Goal: Information Seeking & Learning: Get advice/opinions

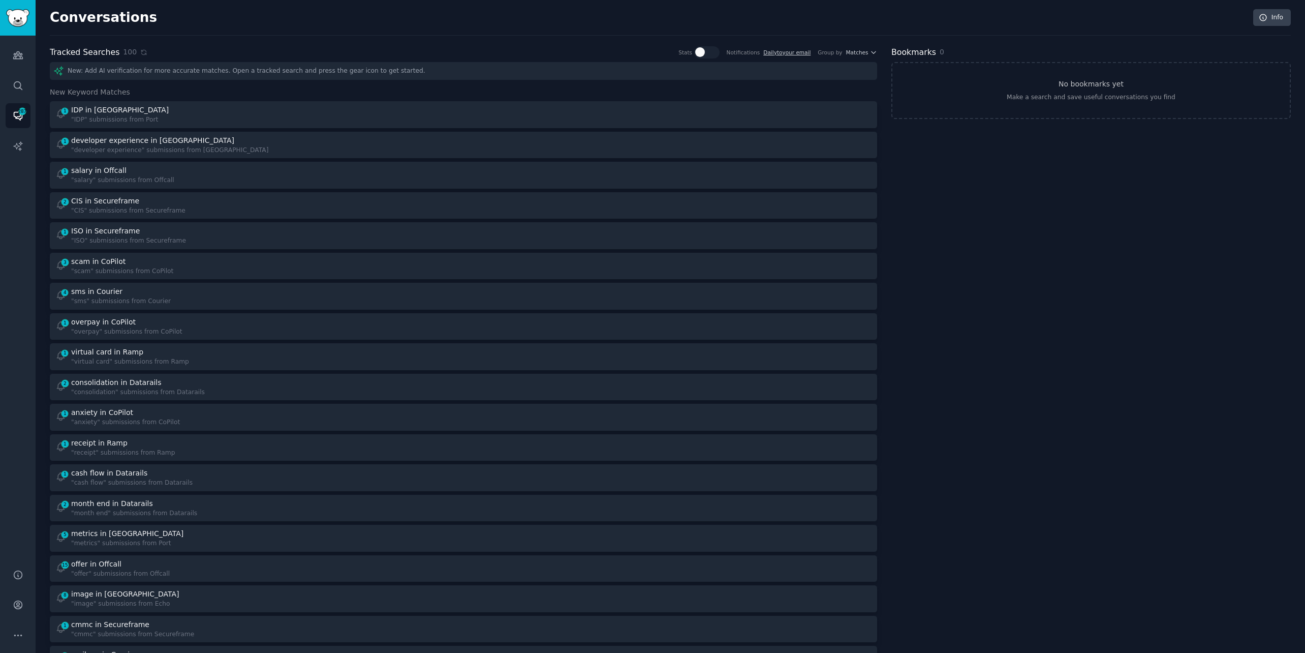
click at [140, 55] on div "100" at bounding box center [135, 52] width 24 height 11
click at [140, 51] on icon at bounding box center [143, 52] width 7 height 7
click at [139, 51] on icon at bounding box center [144, 52] width 10 height 10
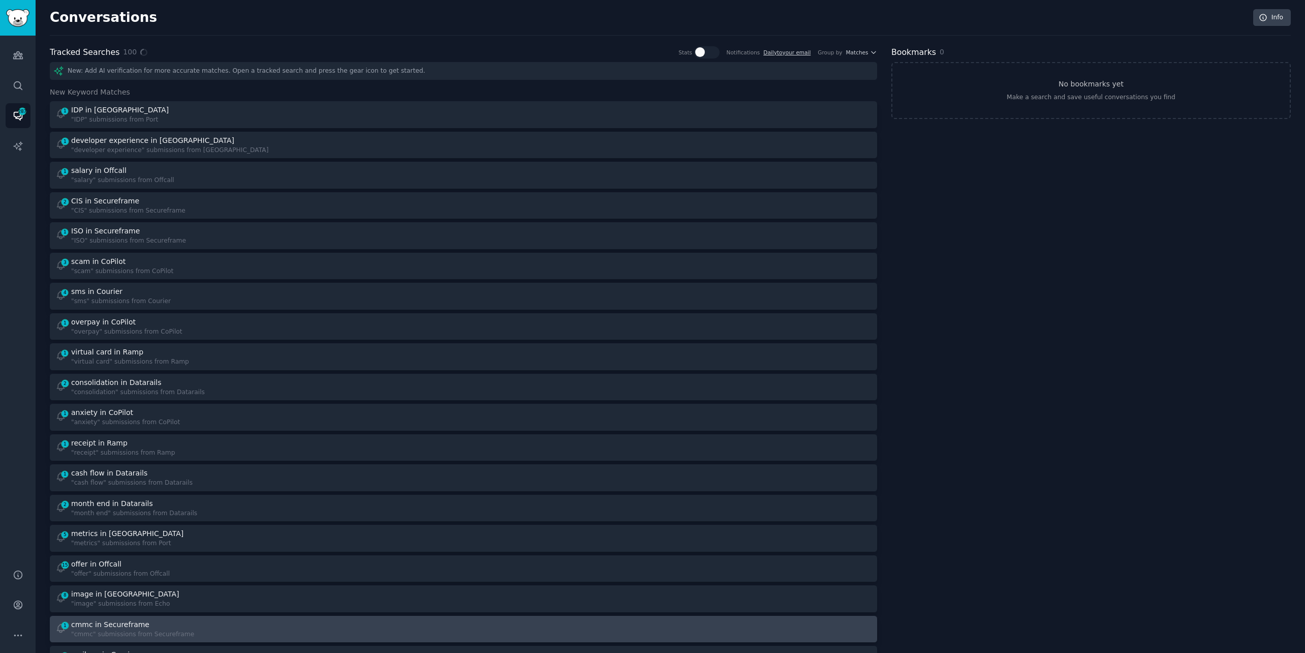
click at [132, 639] on link "1 cmmc in Secureframe "cmmc" submissions from Secureframe" at bounding box center [464, 629] width 828 height 27
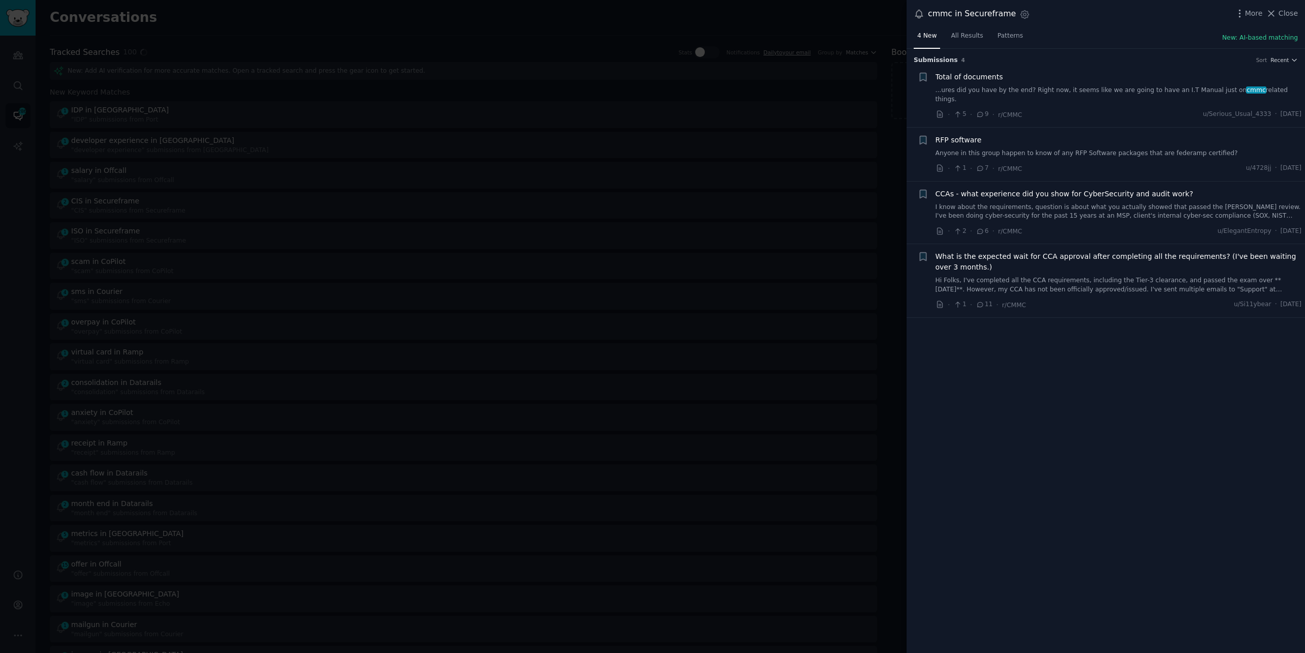
click at [285, 32] on div at bounding box center [652, 326] width 1305 height 653
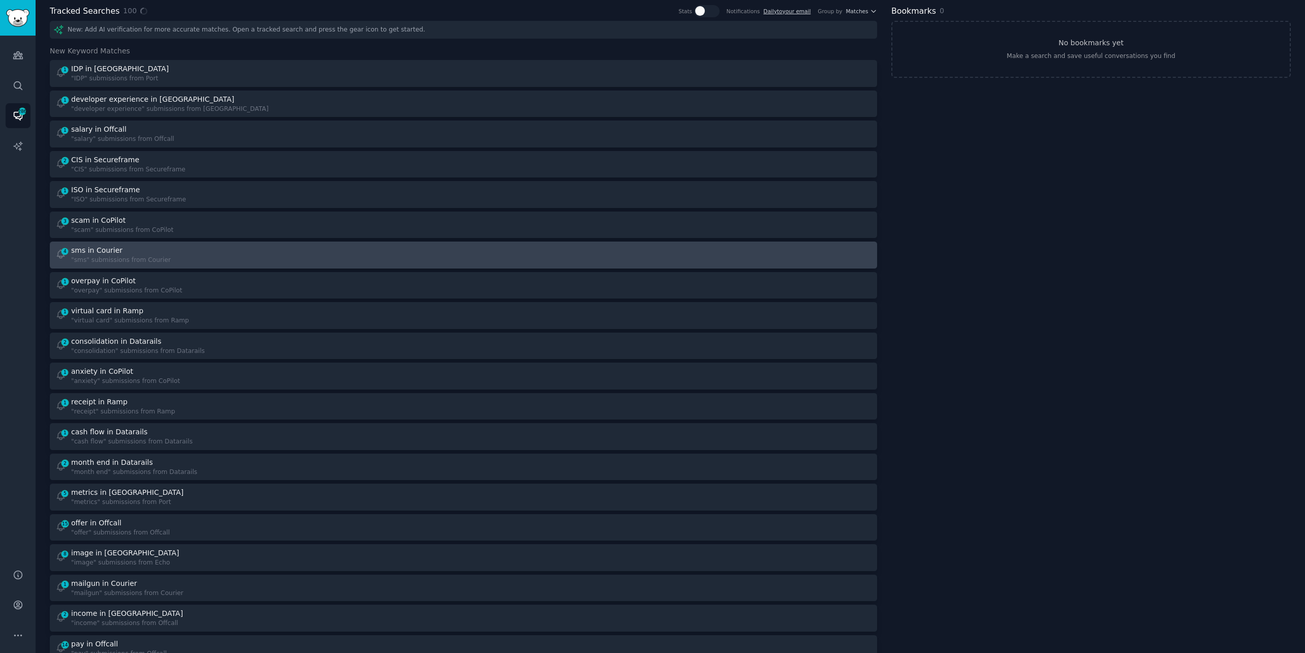
scroll to position [44, 0]
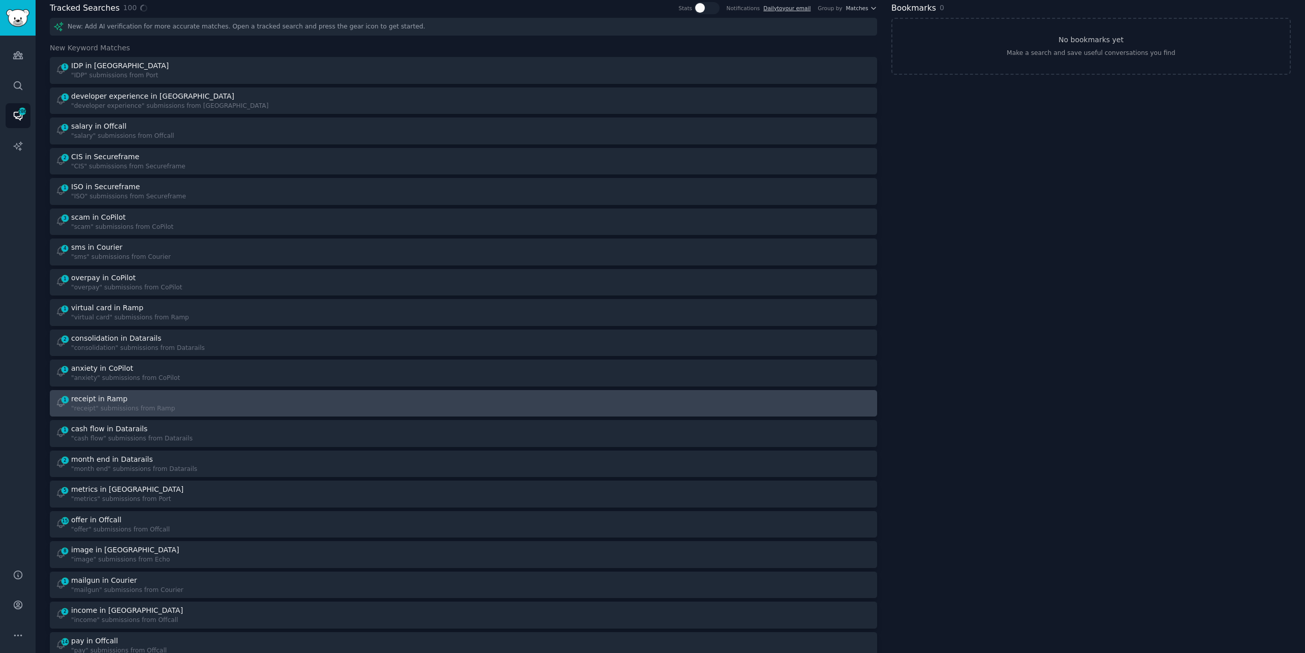
click at [120, 397] on div "receipt in Ramp" at bounding box center [99, 398] width 56 height 11
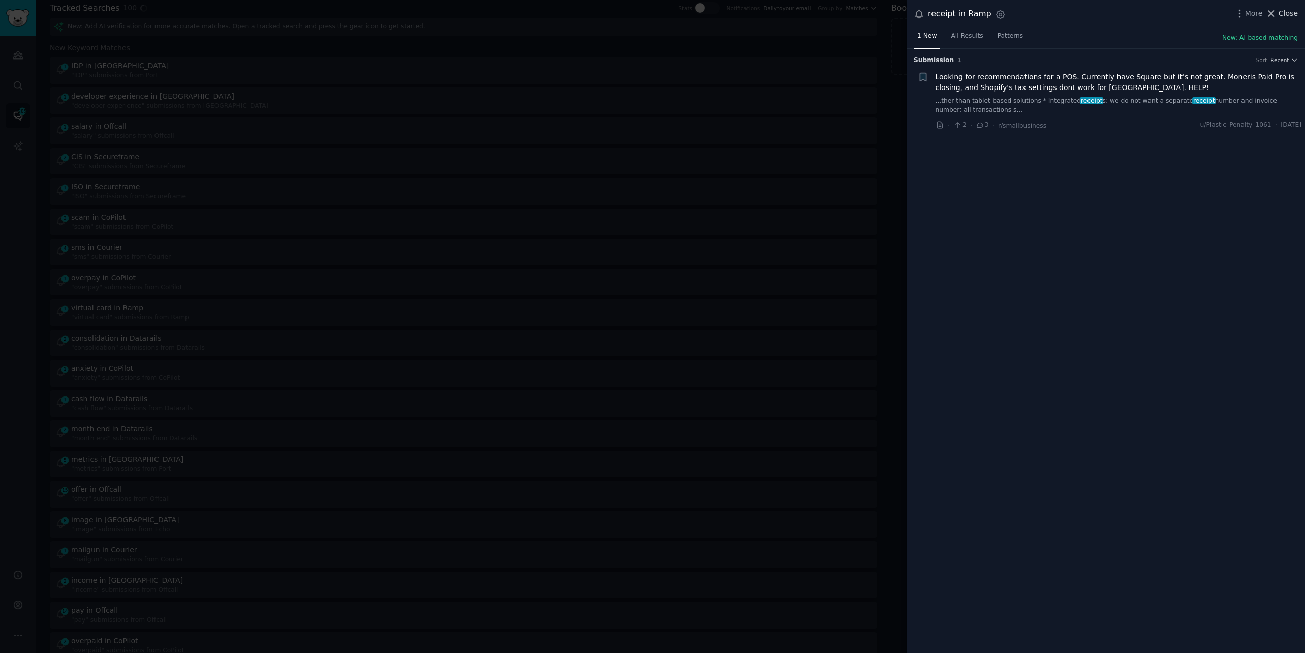
click at [1280, 10] on span "Close" at bounding box center [1288, 13] width 19 height 11
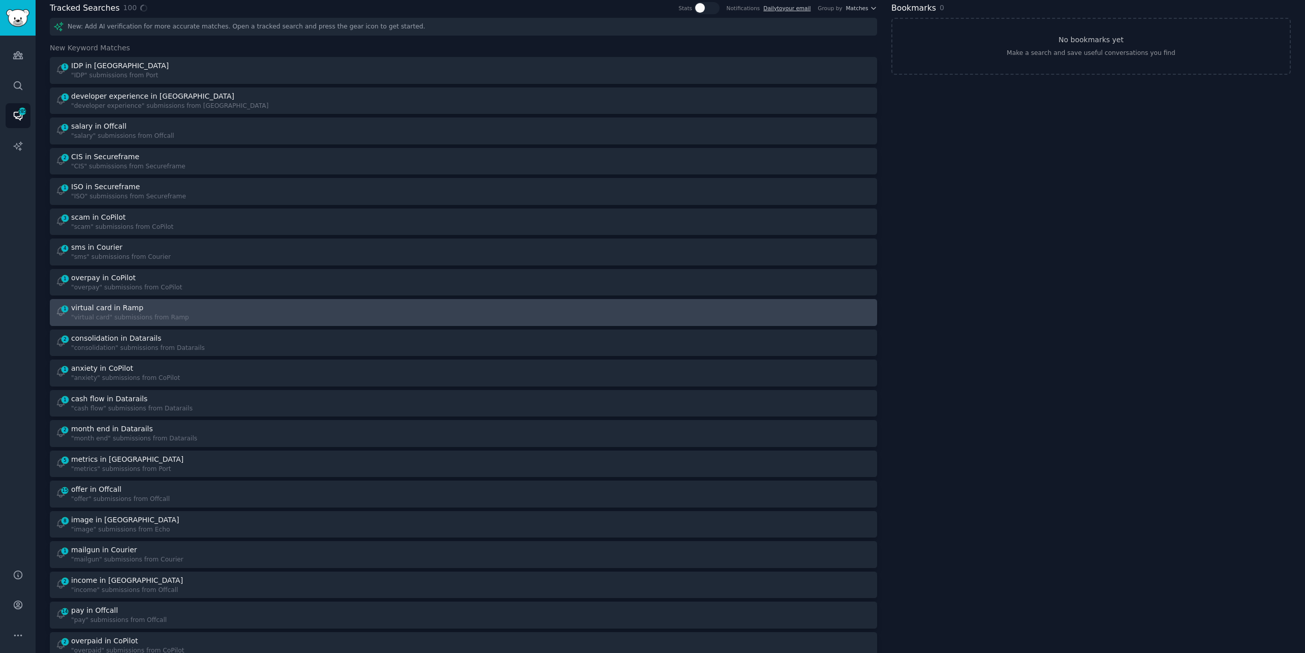
click at [203, 314] on div "1 virtual card in Ramp "virtual card" submissions from Ramp" at bounding box center [256, 312] width 402 height 20
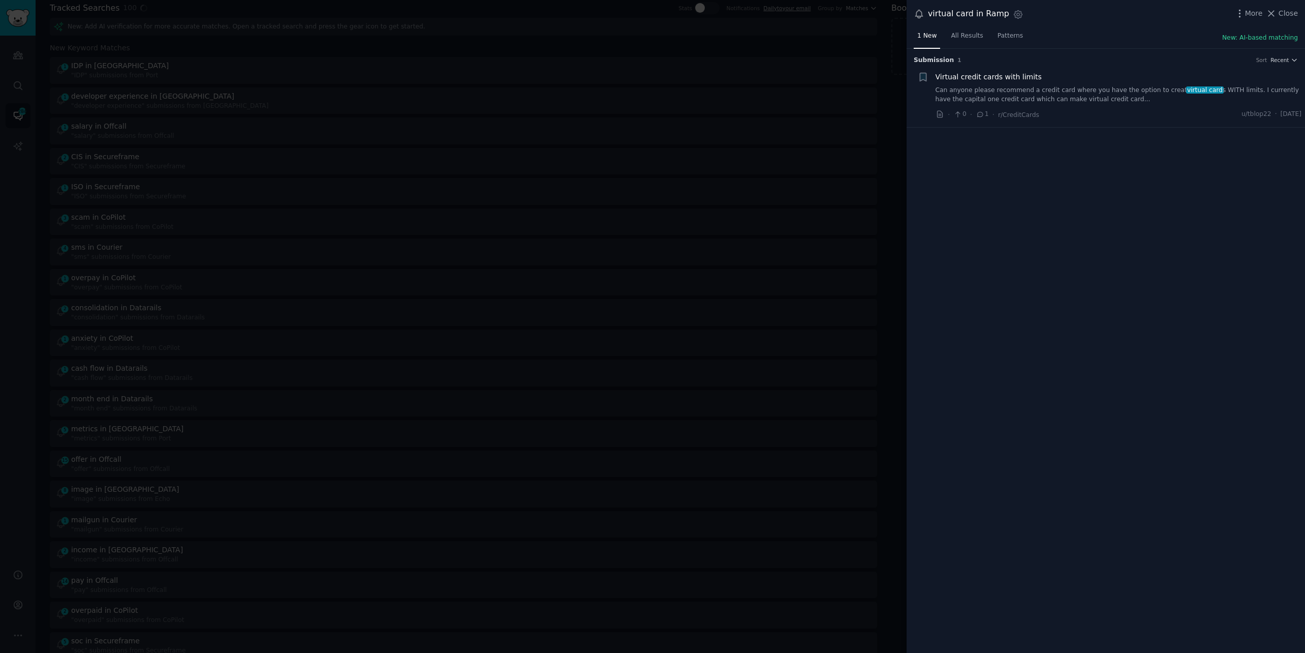
click at [1091, 97] on link "Can anyone please recommend a credit card where you have the option to creat vi…" at bounding box center [1119, 95] width 366 height 18
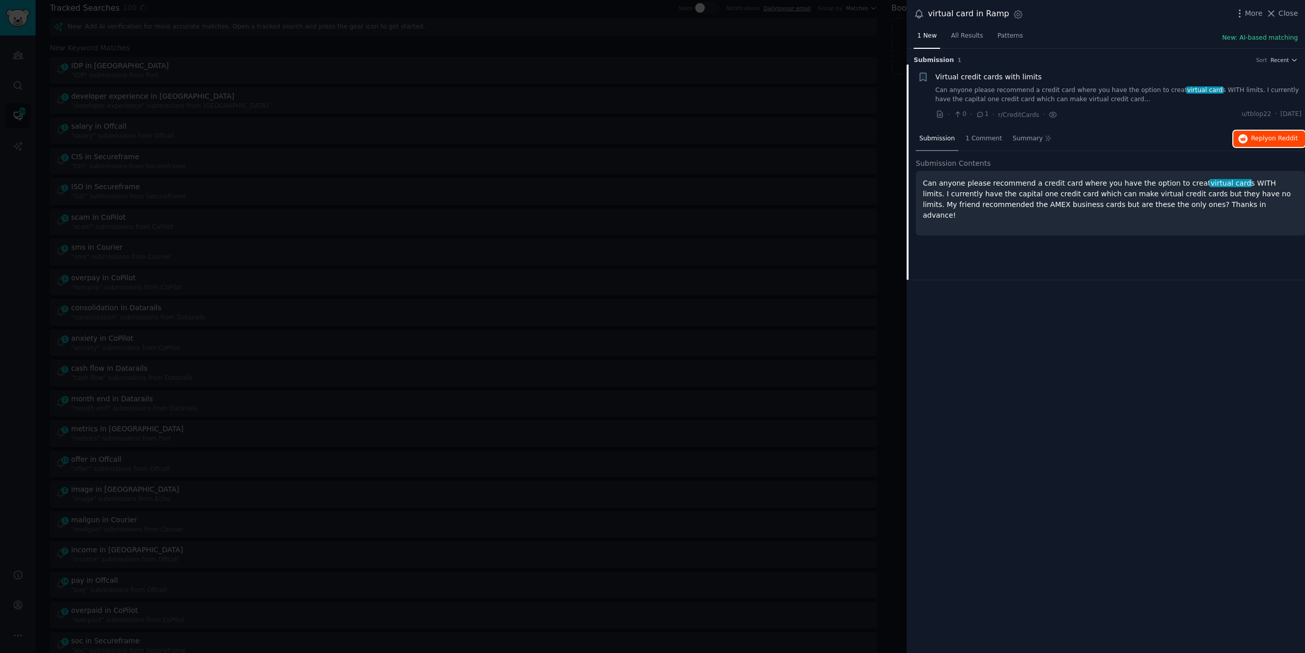
click at [1268, 136] on span "Reply on Reddit" at bounding box center [1274, 138] width 47 height 9
click at [449, 19] on div at bounding box center [652, 326] width 1305 height 653
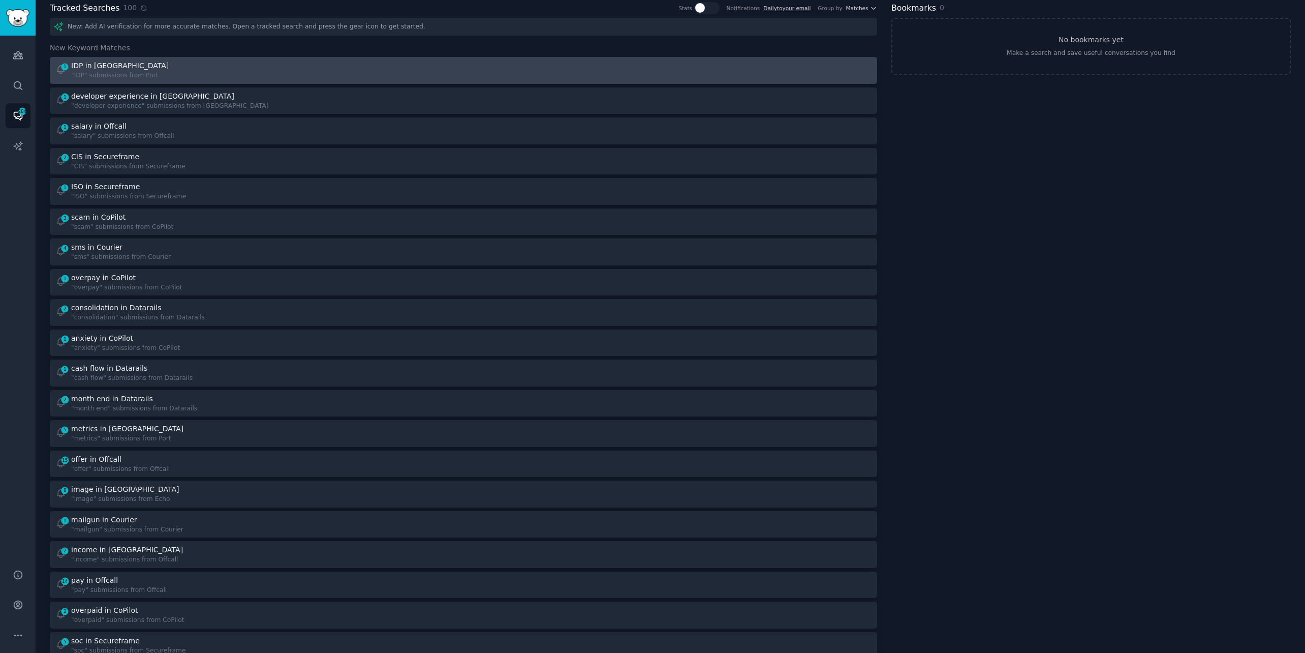
click at [285, 71] on div "1 IDP in Port "IDP" submissions from [GEOGRAPHIC_DATA]" at bounding box center [256, 70] width 402 height 20
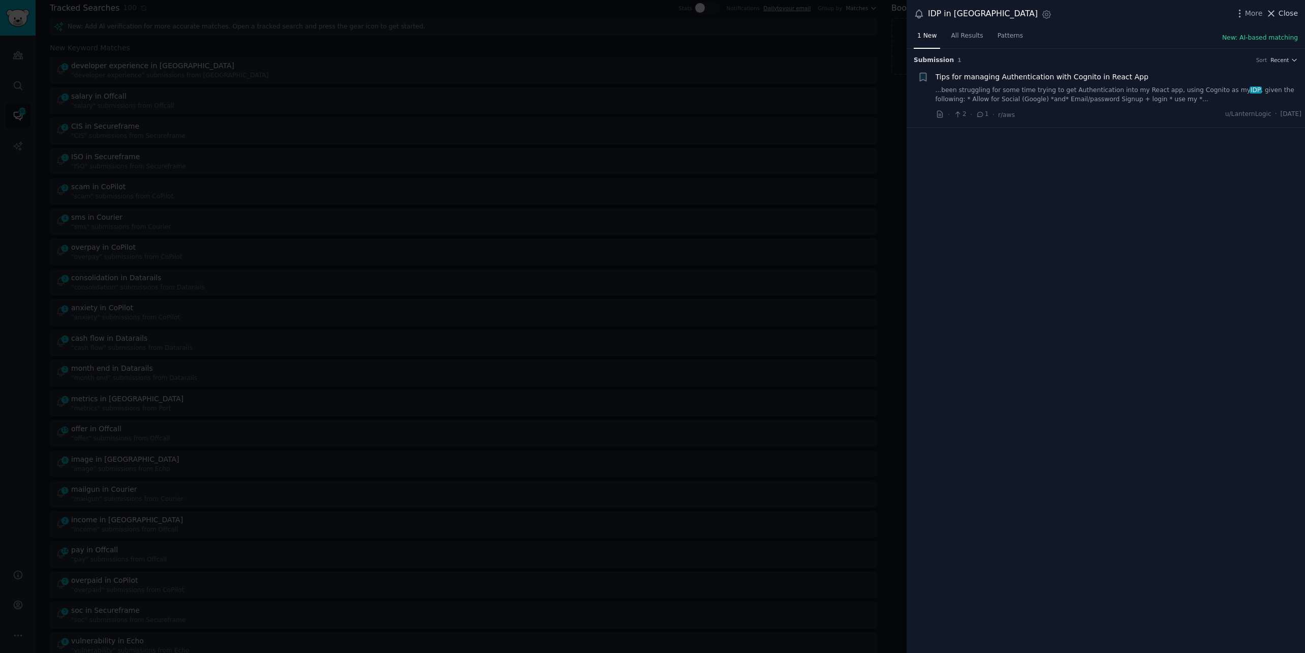
click at [1293, 16] on span "Close" at bounding box center [1288, 13] width 19 height 11
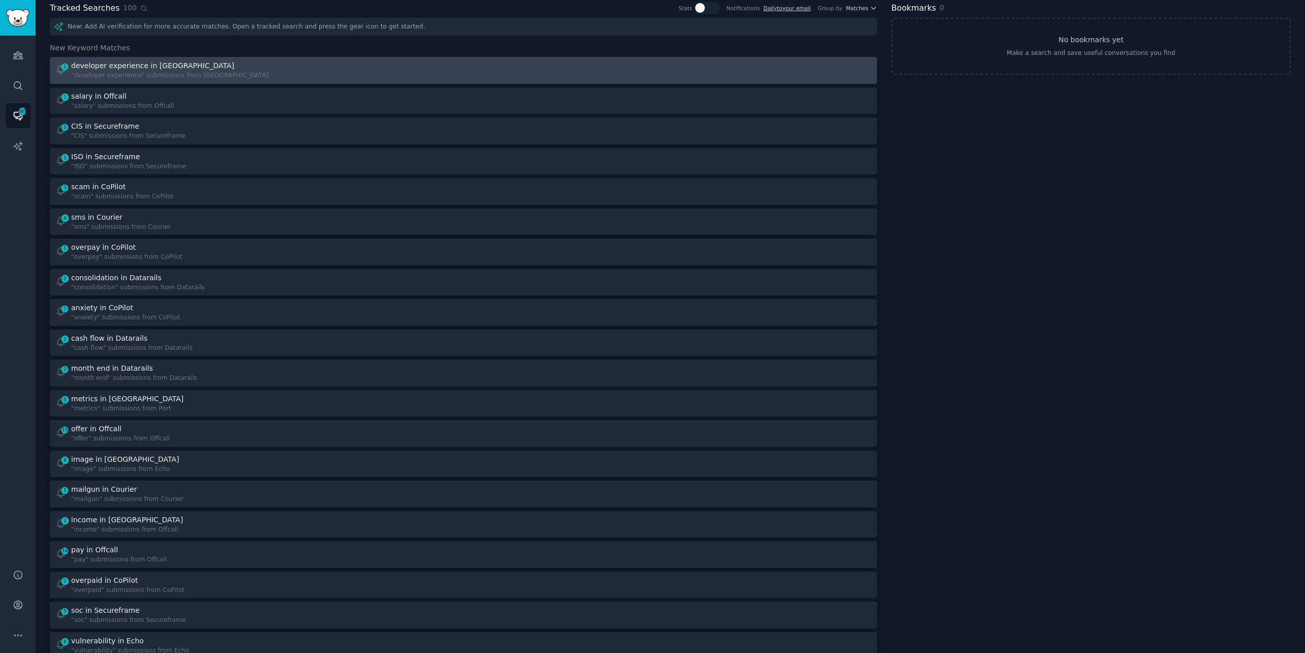
click at [445, 72] on div "1 developer experience in Port "developer experience" submissions from [GEOGRAP…" at bounding box center [256, 70] width 402 height 20
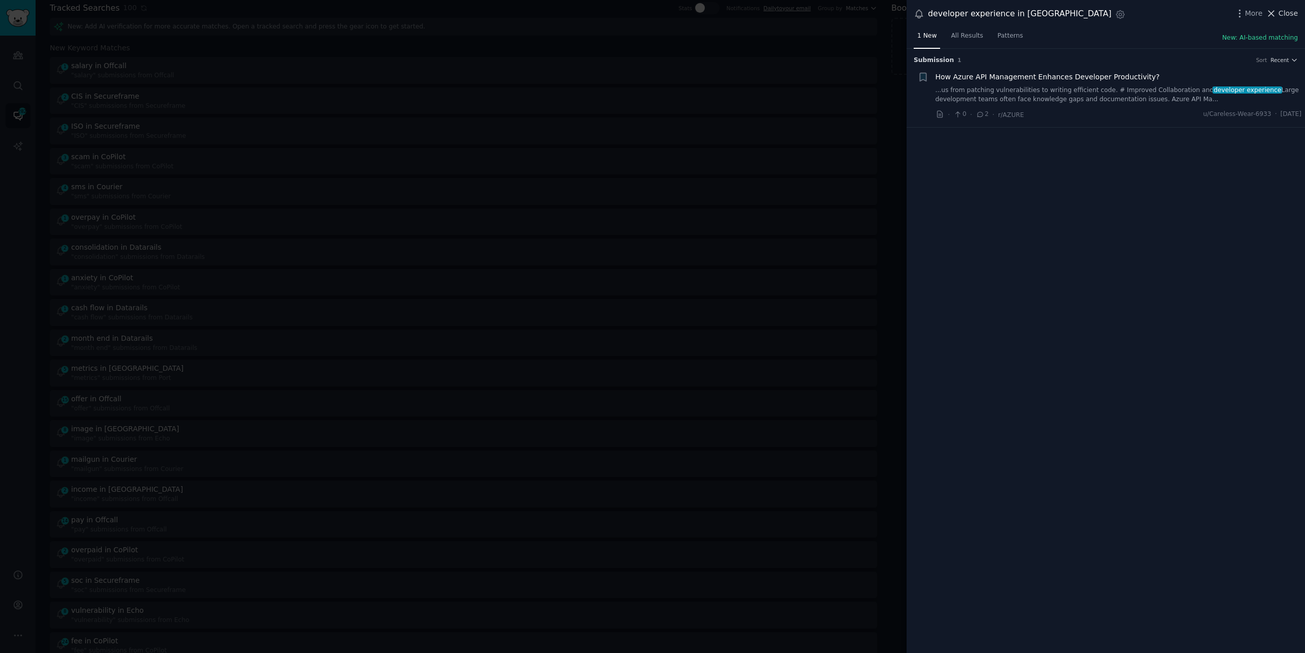
click at [1284, 14] on span "Close" at bounding box center [1288, 13] width 19 height 11
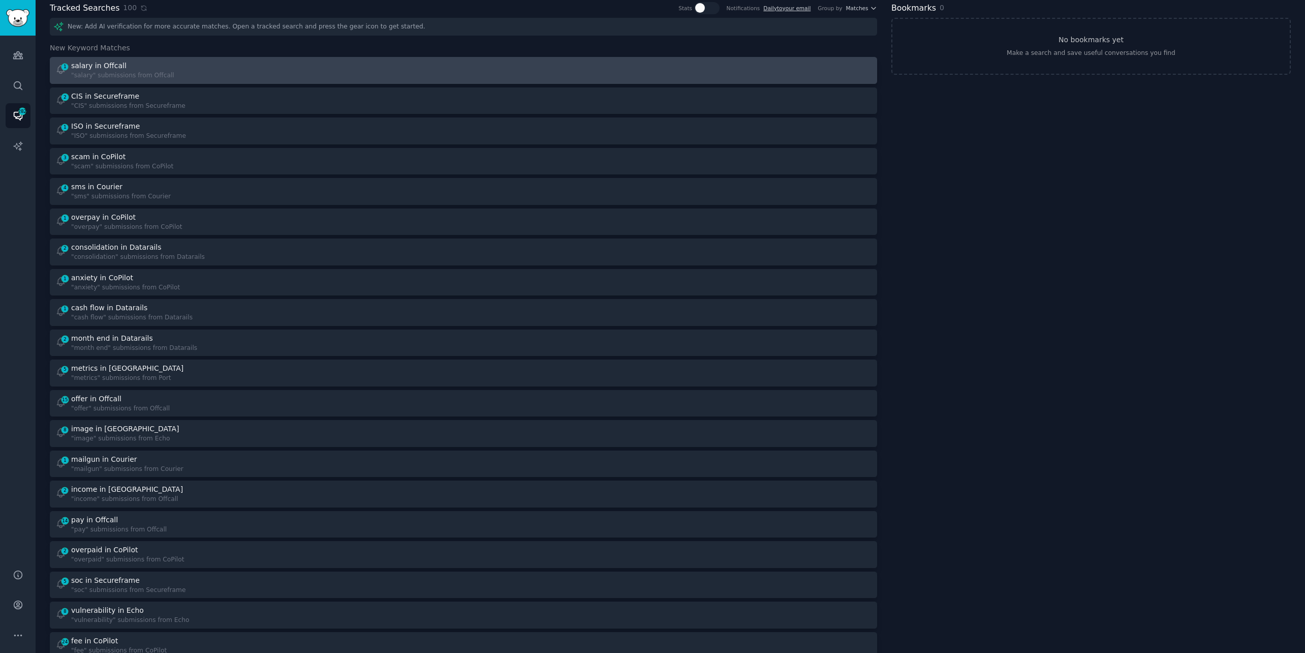
click at [372, 72] on div "1 salary in Offcall "salary" submissions from Offcall" at bounding box center [256, 70] width 402 height 20
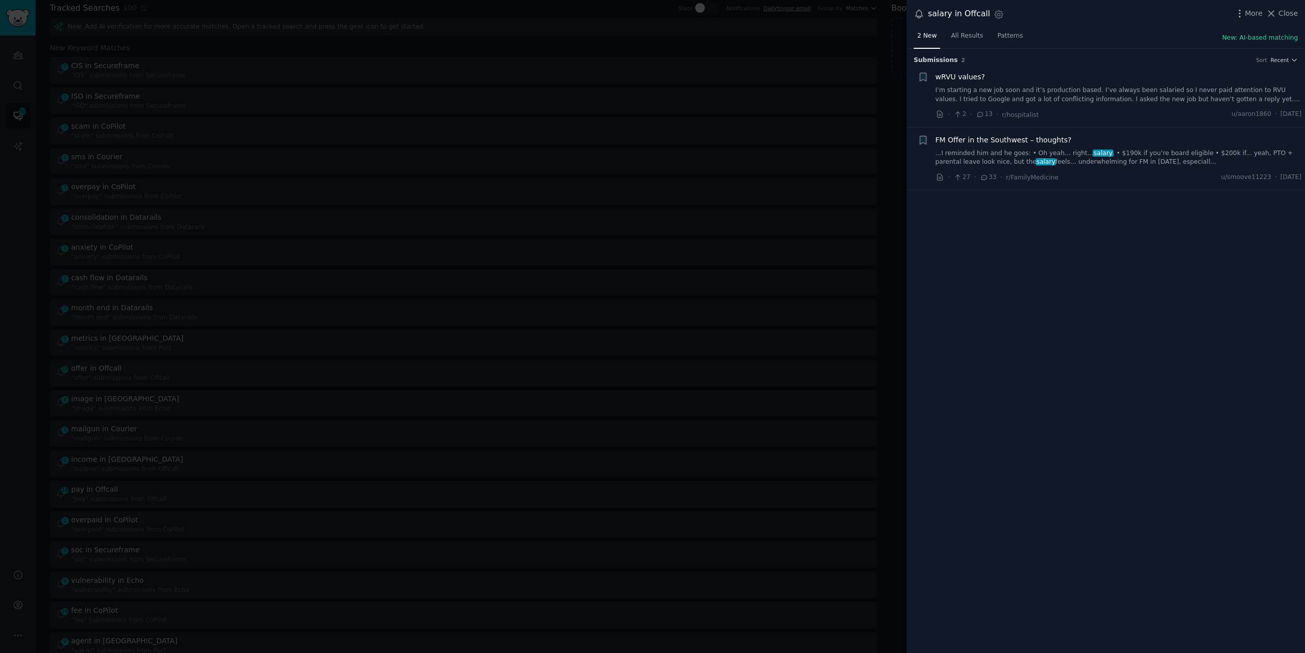
click at [958, 152] on link "...I reminded him and he goes: • Oh yeah… right… salary . • $190k if you’re boa…" at bounding box center [1119, 158] width 366 height 18
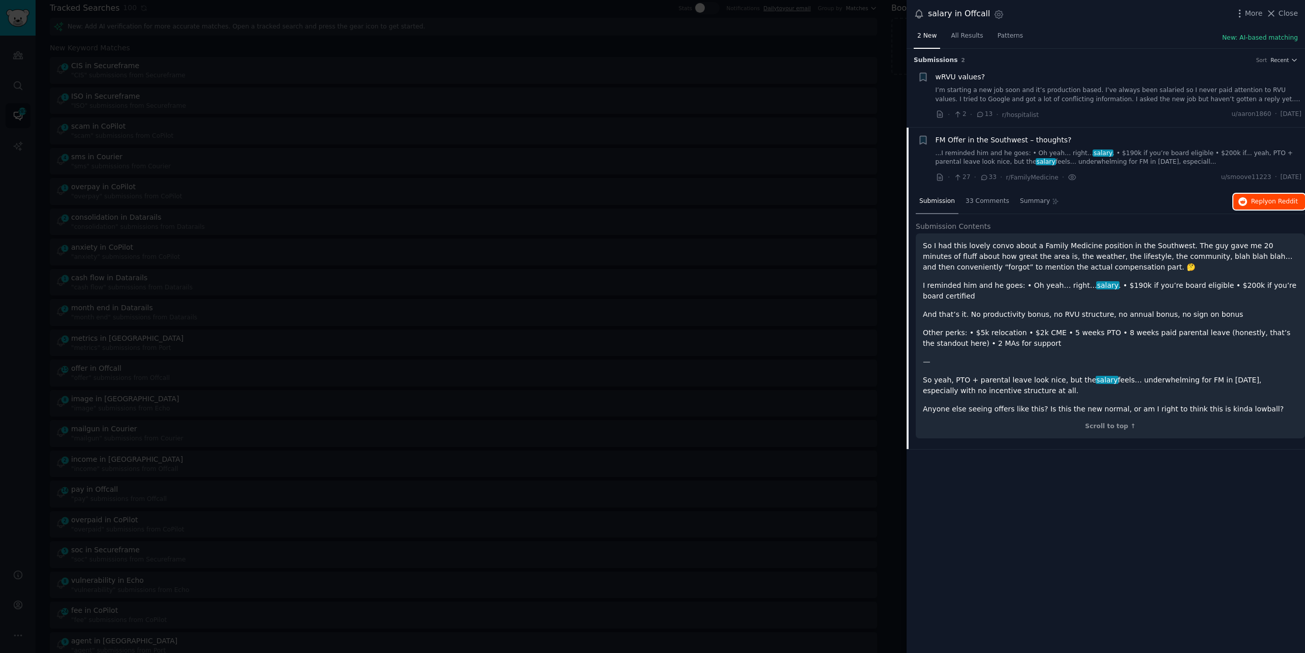
click at [1252, 205] on button "Reply on Reddit" at bounding box center [1270, 202] width 72 height 16
click at [458, 23] on div at bounding box center [652, 326] width 1305 height 653
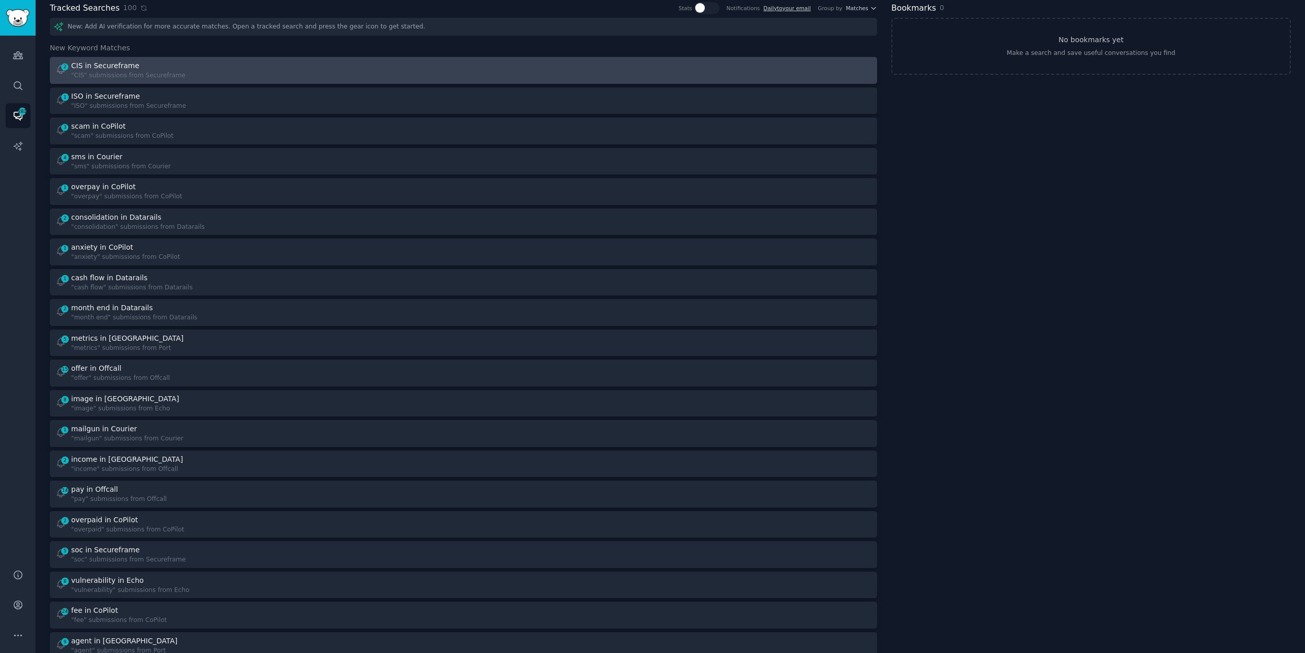
click at [279, 69] on div "2 CIS in Secureframe "CIS" submissions from Secureframe" at bounding box center [256, 70] width 402 height 20
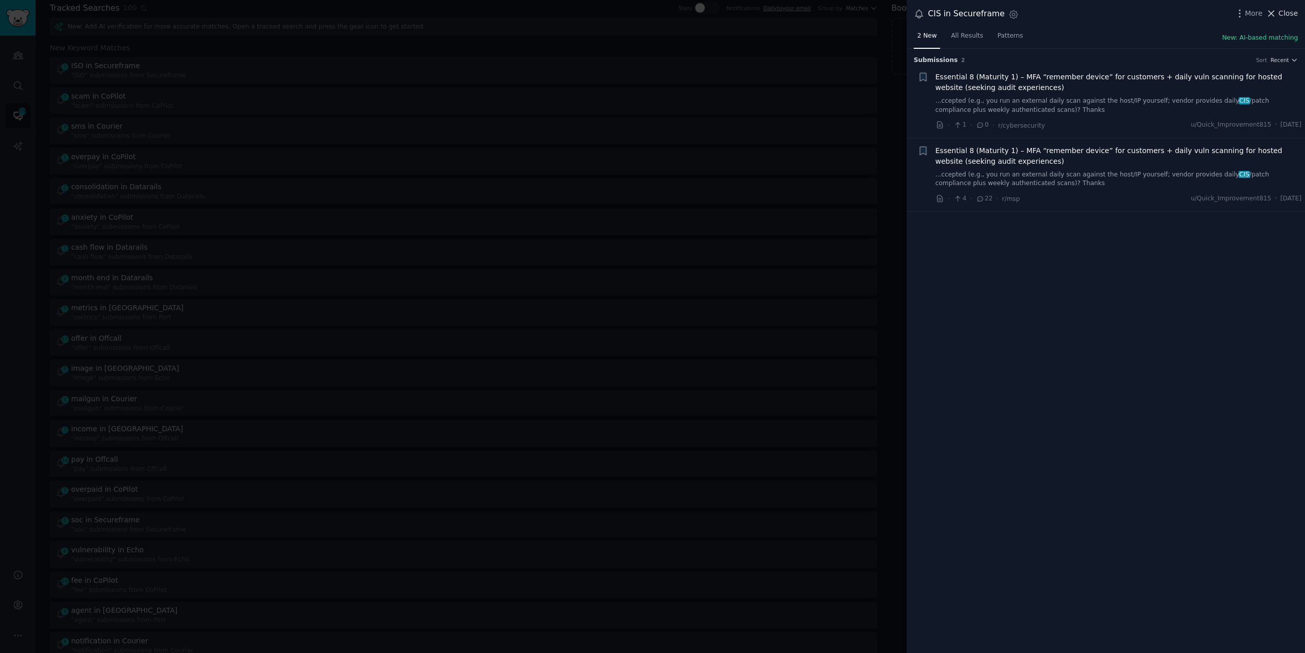
click at [1282, 15] on span "Close" at bounding box center [1288, 13] width 19 height 11
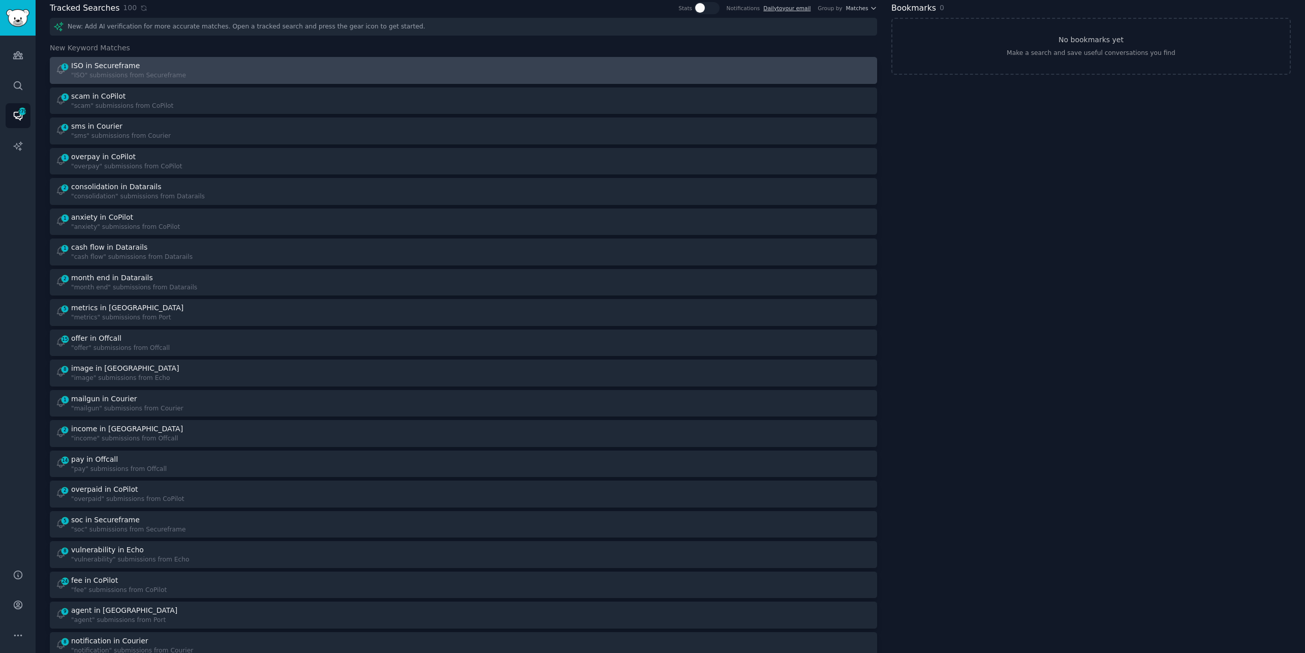
click at [353, 59] on link "1 ISO in Secureframe "ISO" submissions from Secureframe" at bounding box center [464, 70] width 828 height 27
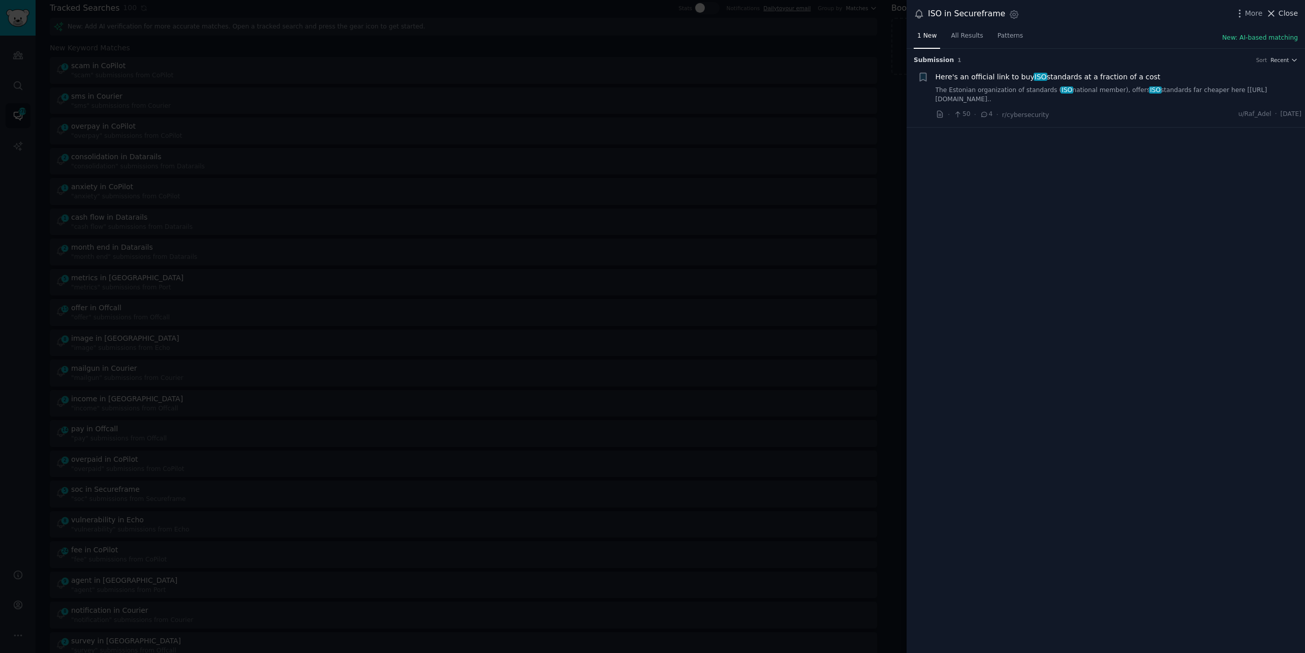
click at [1291, 10] on span "Close" at bounding box center [1288, 13] width 19 height 11
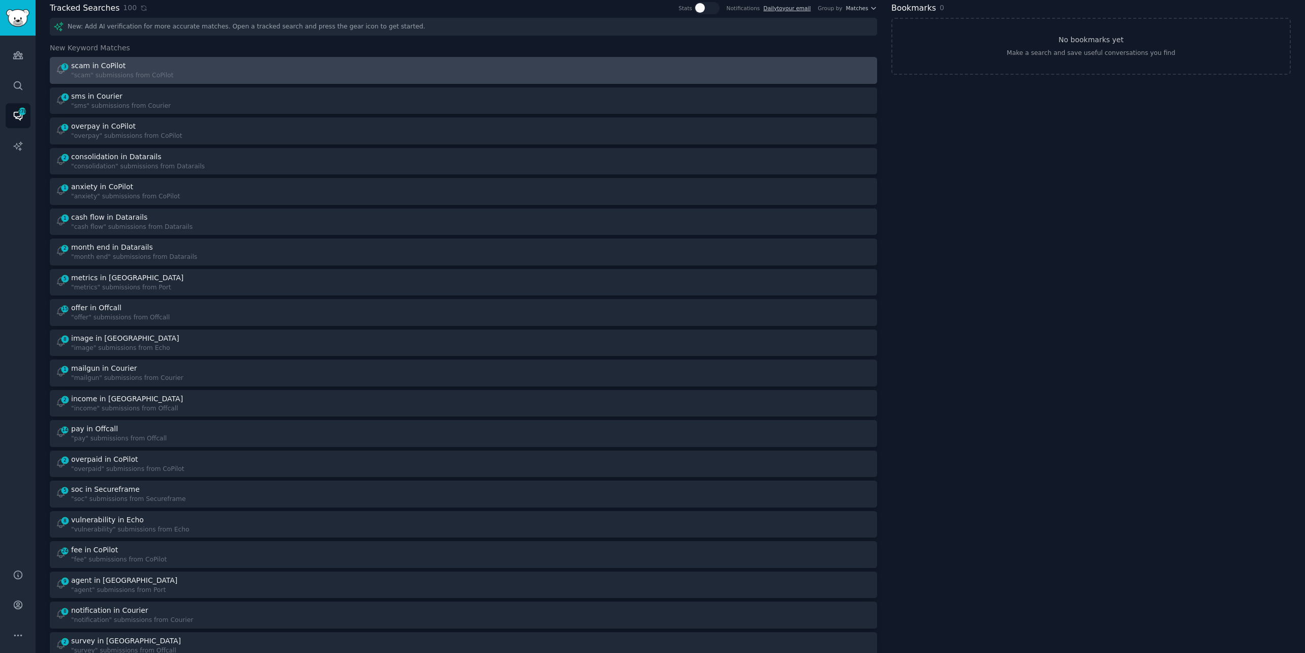
click at [354, 66] on div "3 scam in CoPilot "scam" submissions from CoPilot" at bounding box center [256, 70] width 402 height 20
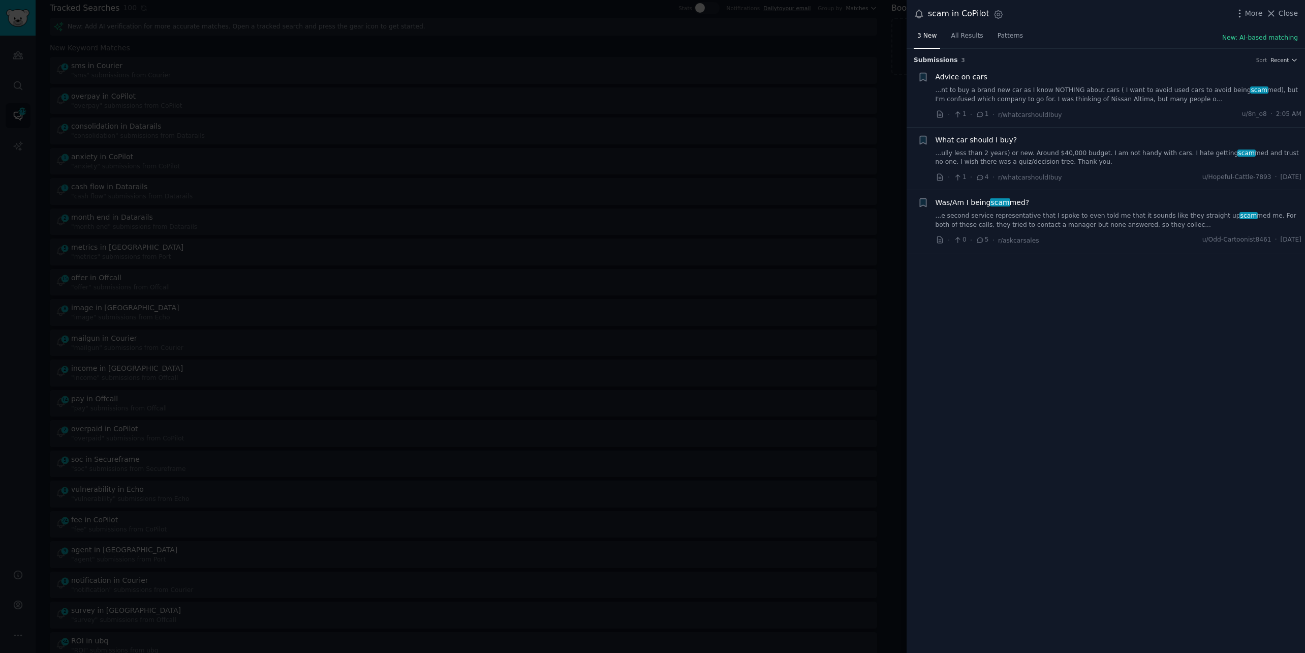
click at [1238, 82] on div "Advice on cars ...nt to buy a brand new car as I know NOTHING about cars ( I wa…" at bounding box center [1119, 88] width 366 height 32
click at [1229, 95] on link "...nt to buy a brand new car as I know NOTHING about cars ( I want to avoid use…" at bounding box center [1119, 95] width 366 height 18
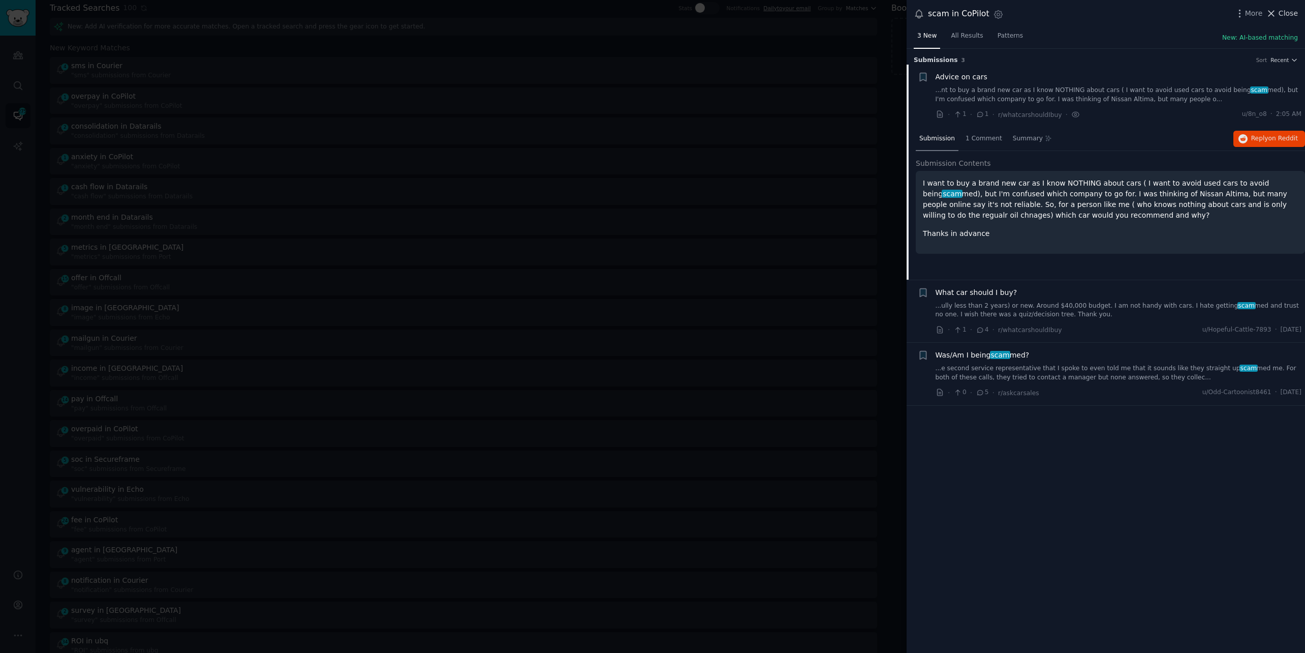
click at [1295, 17] on span "Close" at bounding box center [1288, 13] width 19 height 11
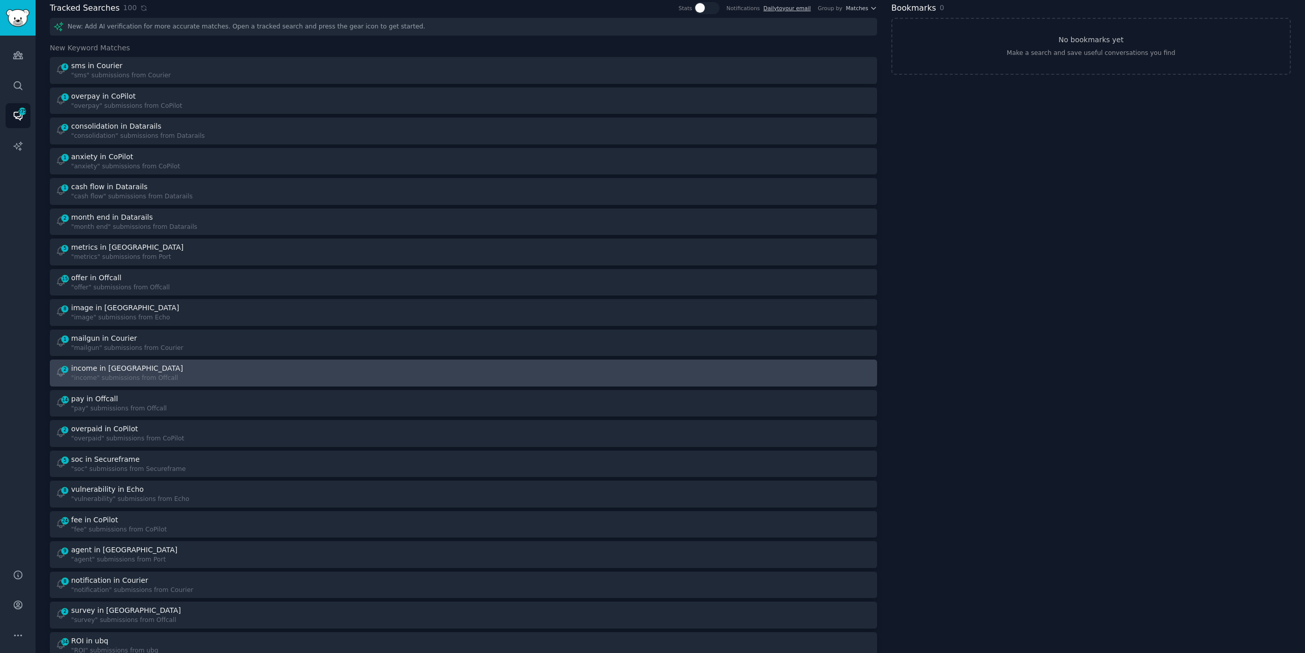
click at [185, 380] on div "2 income in Offcall "income" submissions from Offcall" at bounding box center [256, 373] width 402 height 20
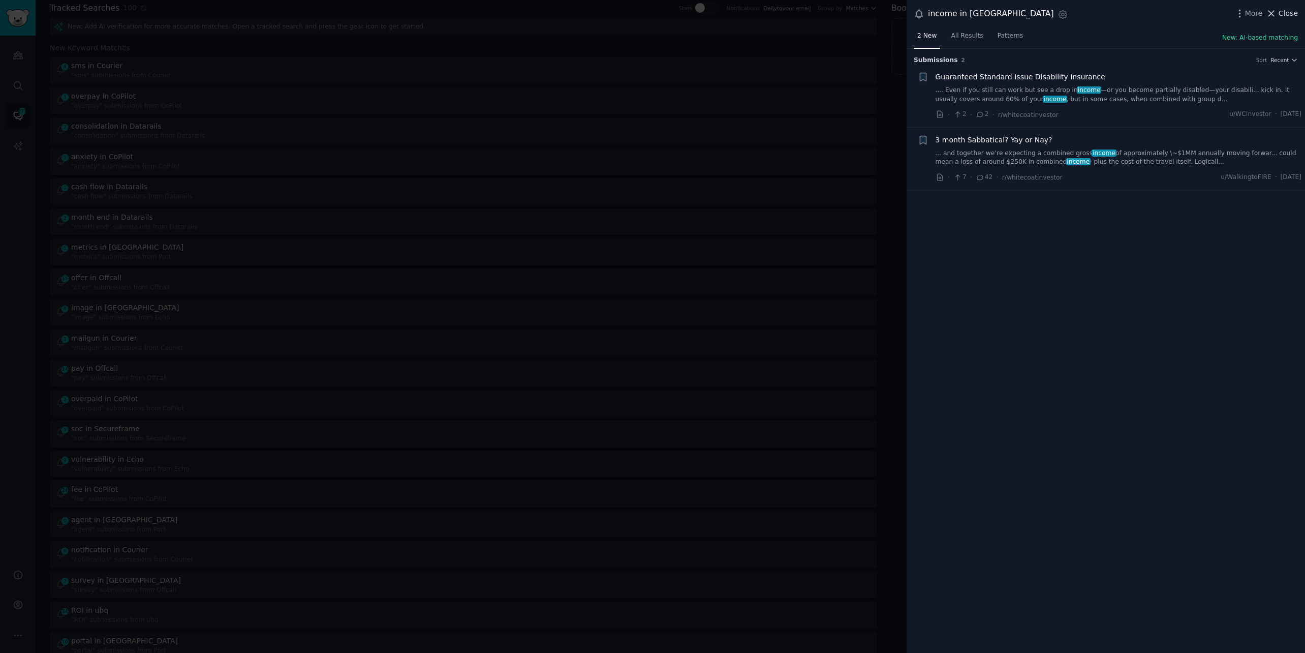
click at [1294, 12] on span "Close" at bounding box center [1288, 13] width 19 height 11
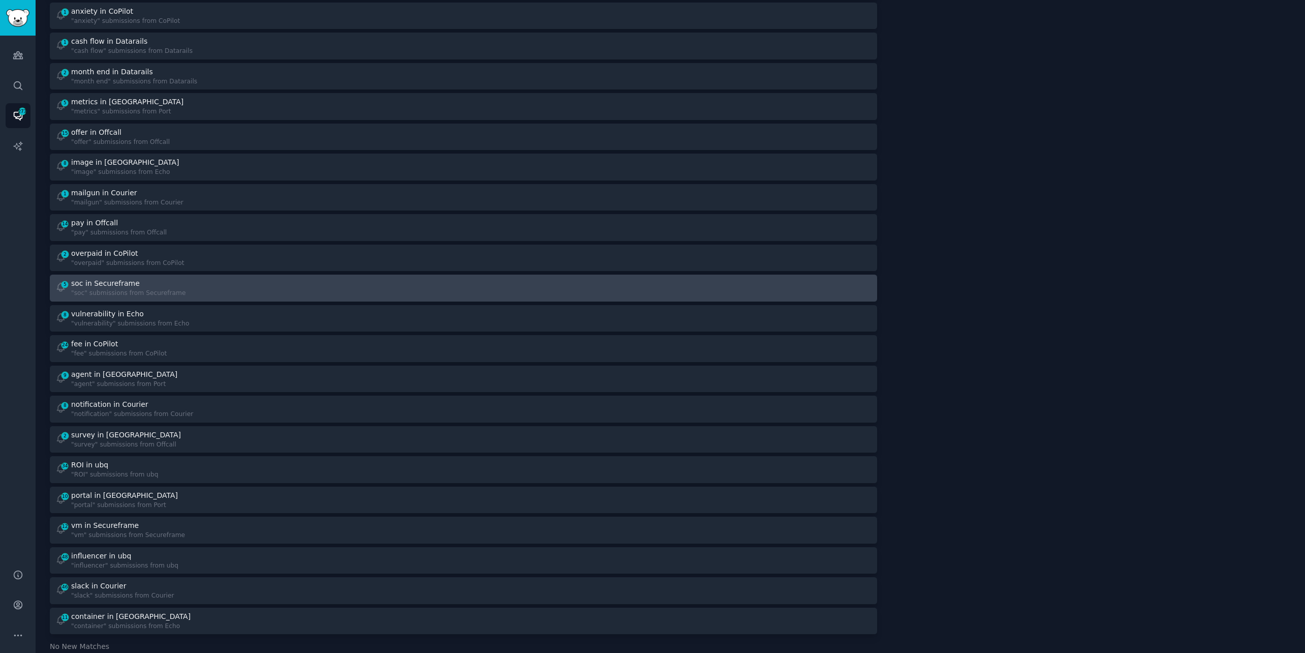
scroll to position [189, 0]
